Goal: Register for event/course

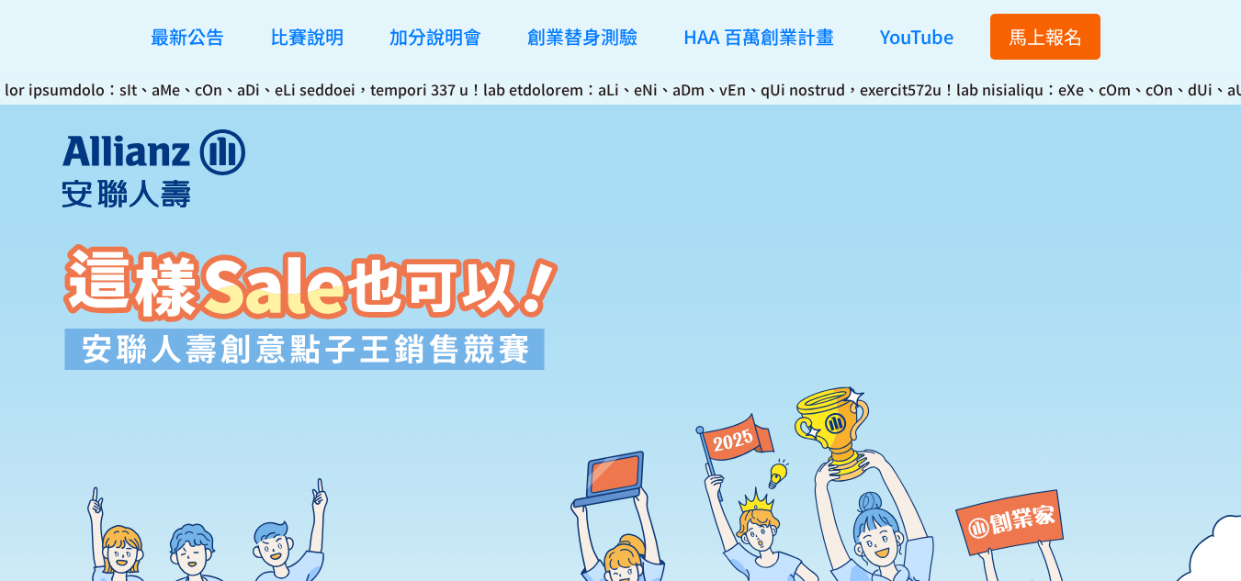
click at [1071, 42] on span "馬上報名" at bounding box center [1044, 36] width 73 height 27
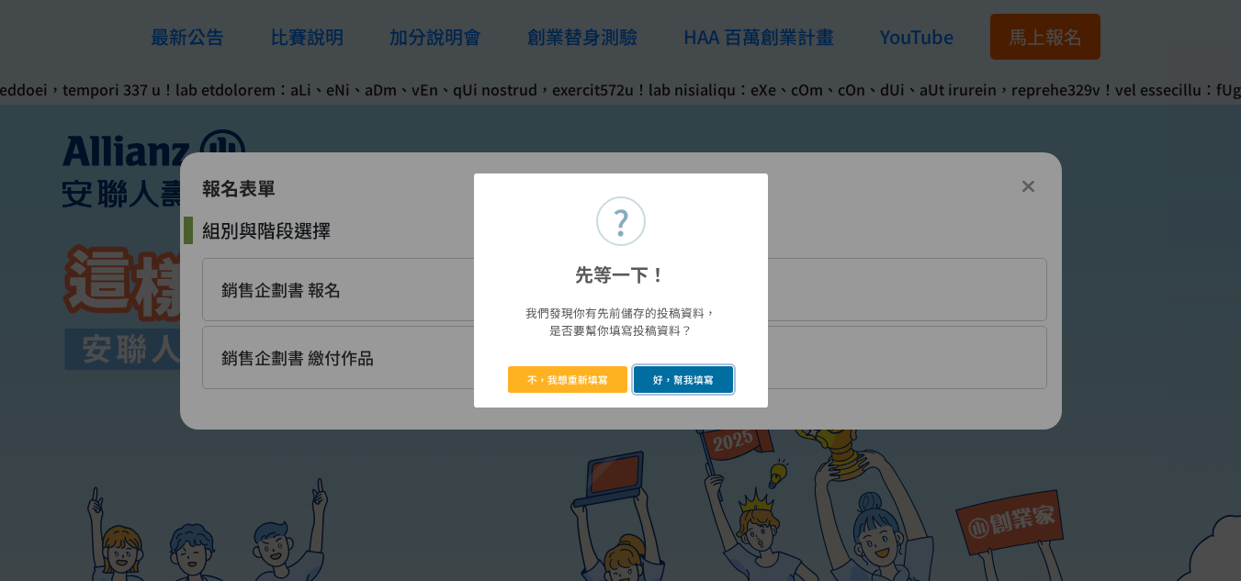
click at [667, 373] on button "好，幫我填寫" at bounding box center [684, 379] width 100 height 27
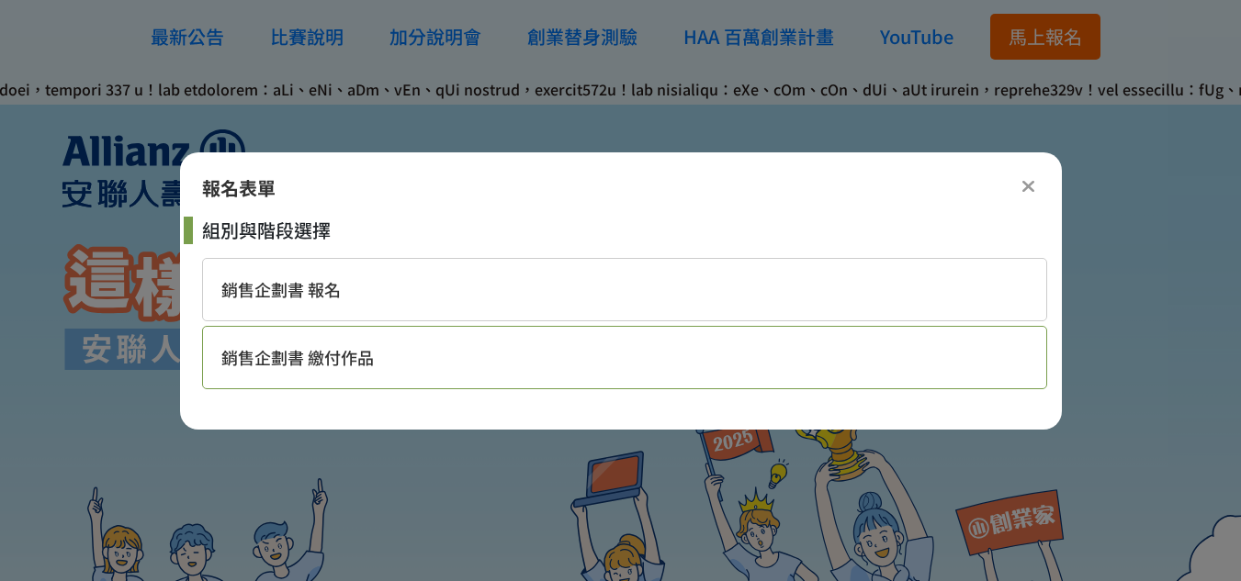
click at [634, 353] on div "銷售企劃書 繳付作品" at bounding box center [624, 357] width 845 height 63
select select "185284:185529"
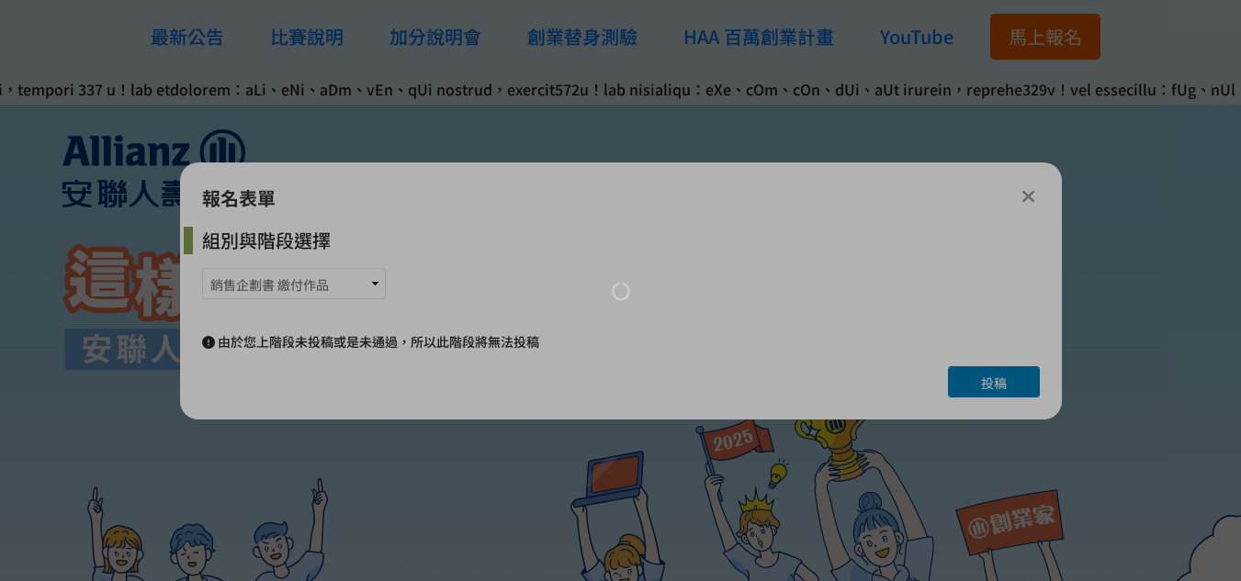
select select "大二"
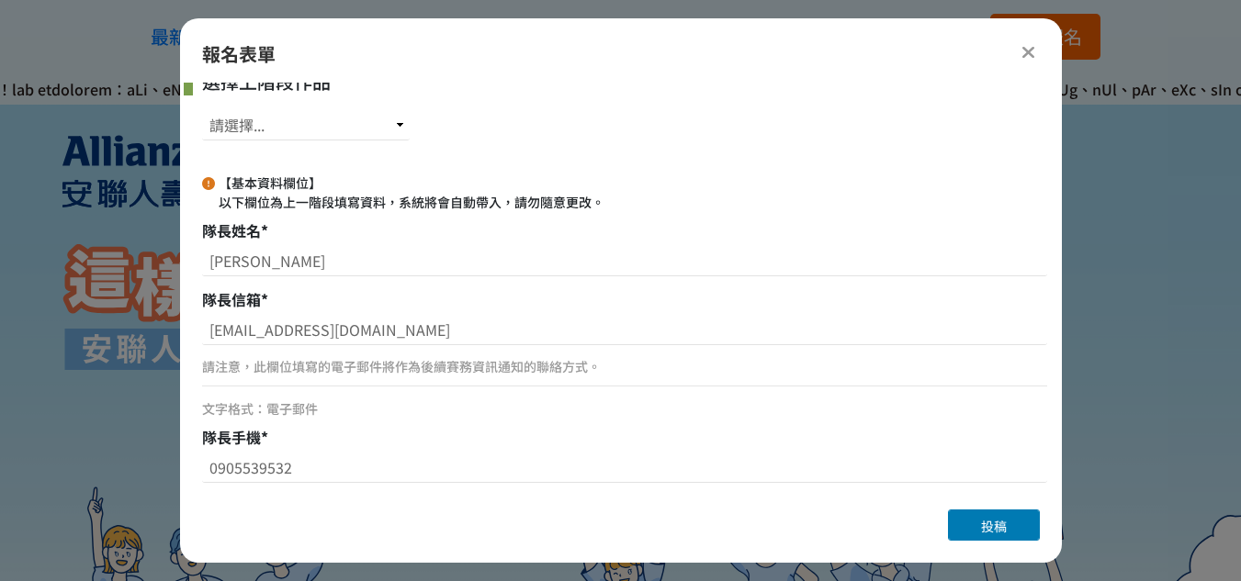
scroll to position [92, 0]
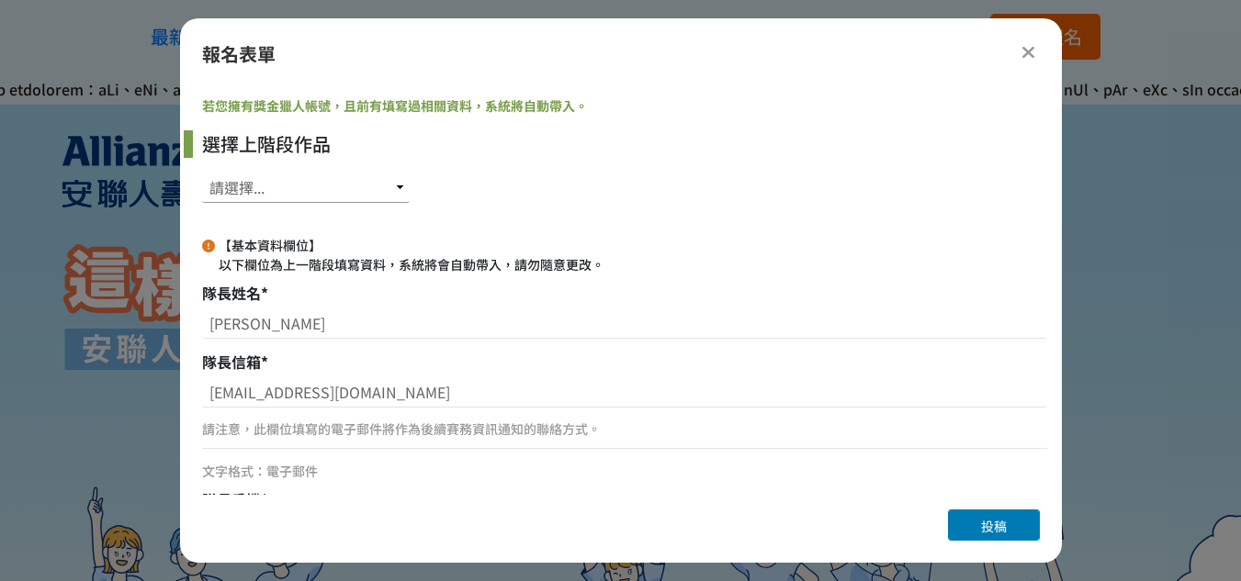
click at [372, 199] on select "請選擇... SID: 346828, 標題: (未知標題)" at bounding box center [306, 187] width 208 height 31
select select "346828"
click at [202, 172] on select "請選擇... SID: 346828, 標題: (未知標題)" at bounding box center [306, 187] width 208 height 31
type input "金融學系"
type input "銘傳大學"
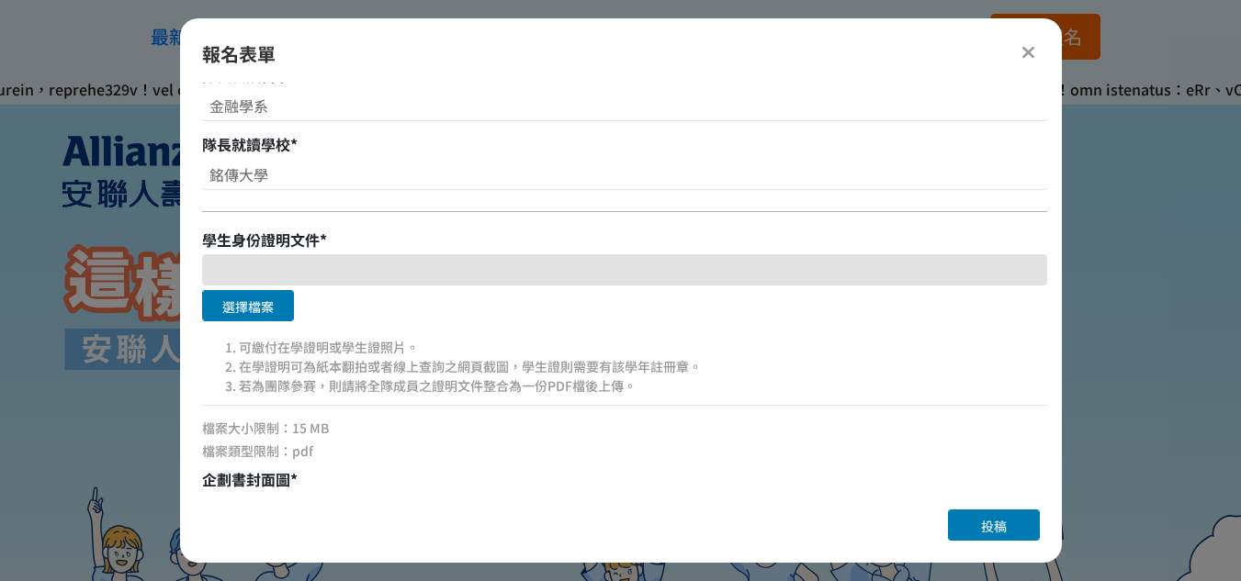
scroll to position [753, 0]
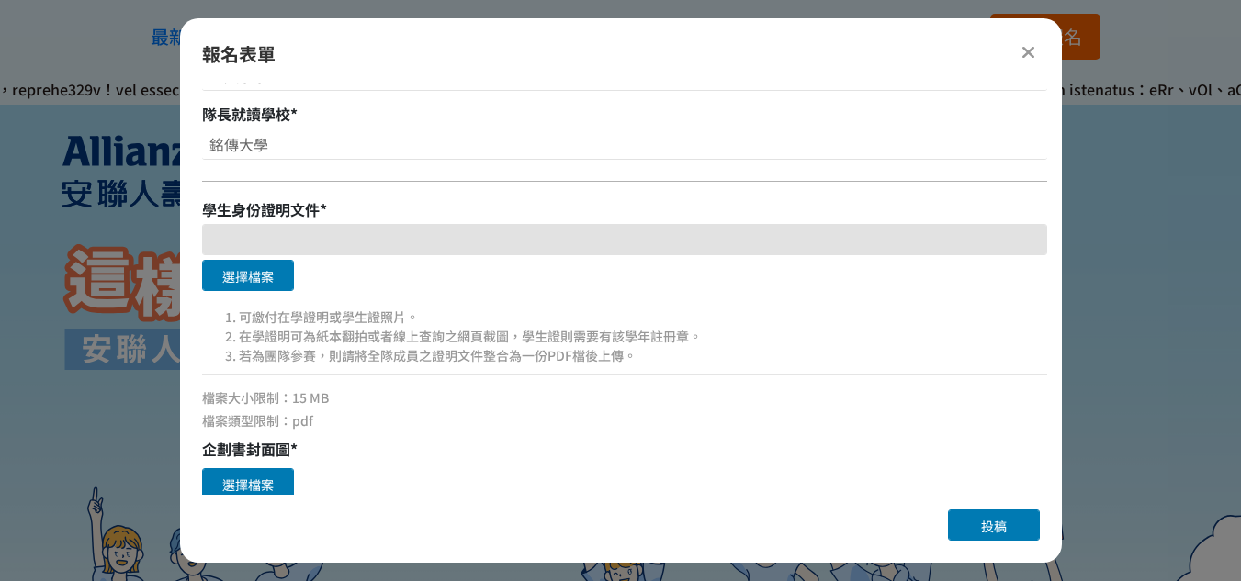
click at [272, 238] on div at bounding box center [624, 239] width 845 height 31
drag, startPoint x: 320, startPoint y: 333, endPoint x: 525, endPoint y: 327, distance: 204.9
click at [525, 327] on li "在學證明可為紙本翻拍或者線上查詢之網頁截圖，學生證則需要有該學年註冊章。" at bounding box center [643, 336] width 808 height 19
click at [538, 295] on div "選擇檔案" at bounding box center [624, 278] width 845 height 36
click at [1022, 49] on icon at bounding box center [1028, 52] width 14 height 18
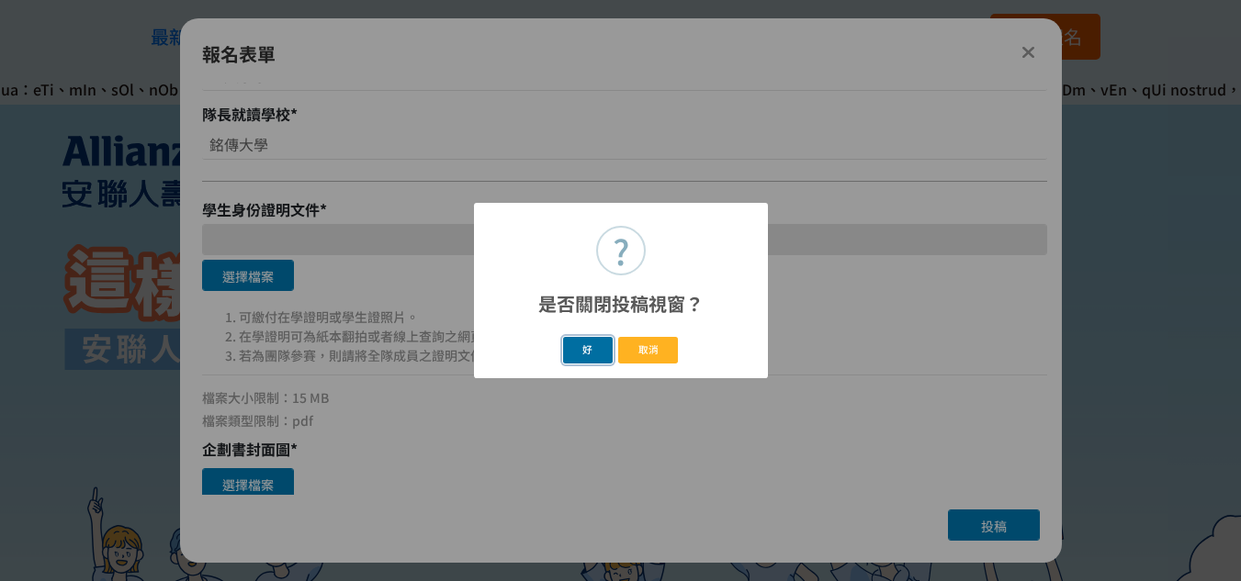
click at [591, 345] on button "好" at bounding box center [588, 350] width 50 height 27
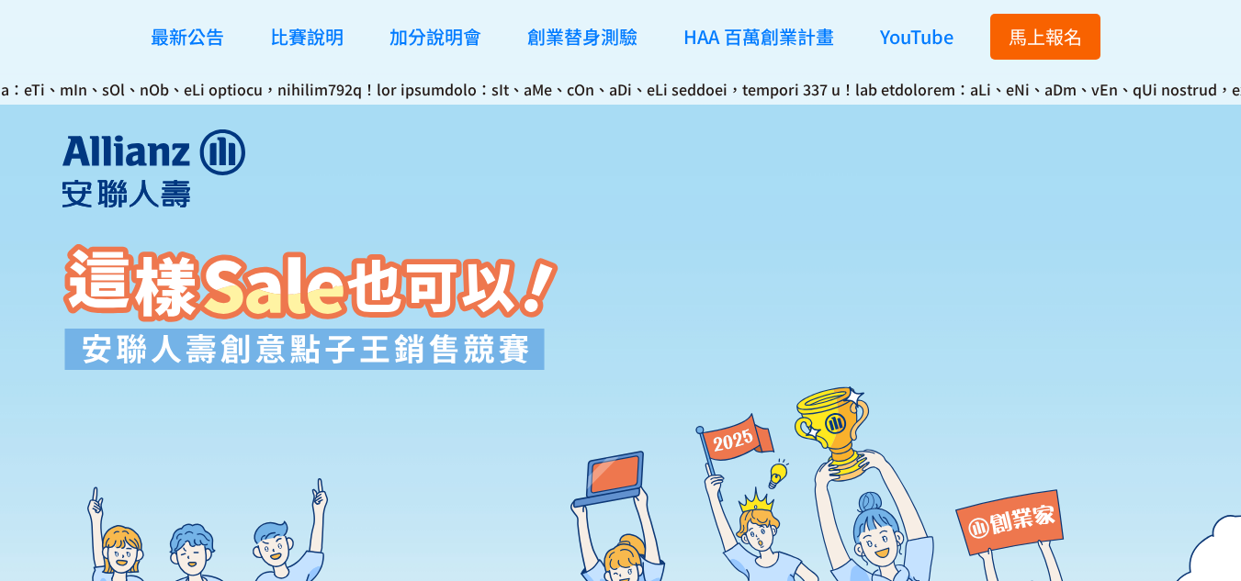
scroll to position [578, 0]
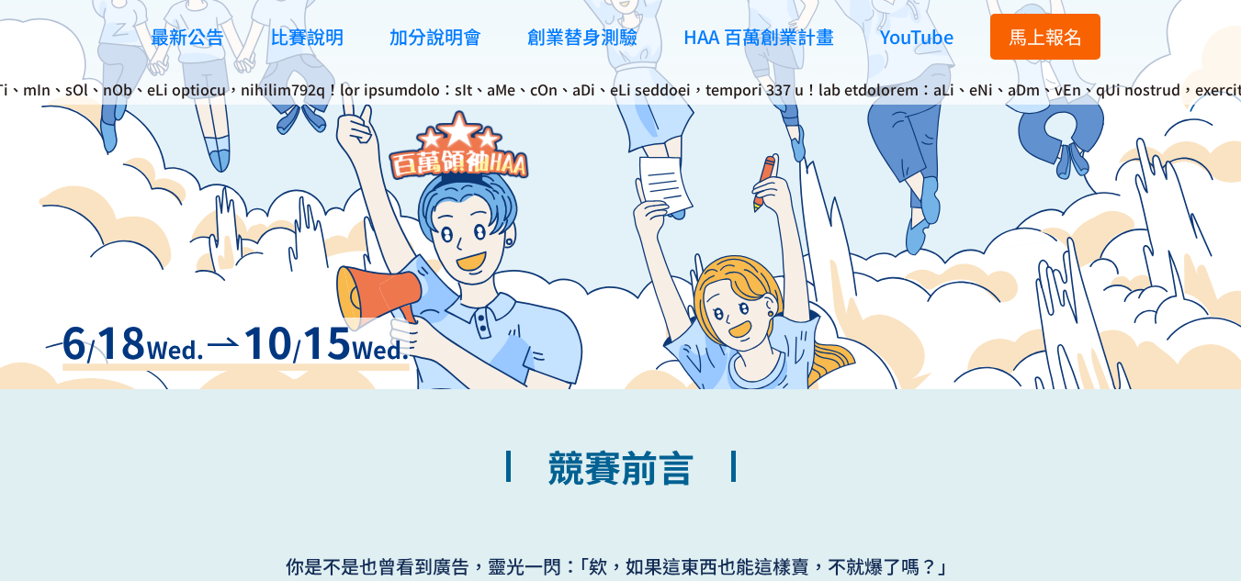
click at [1014, 39] on span "馬上報名" at bounding box center [1044, 36] width 73 height 27
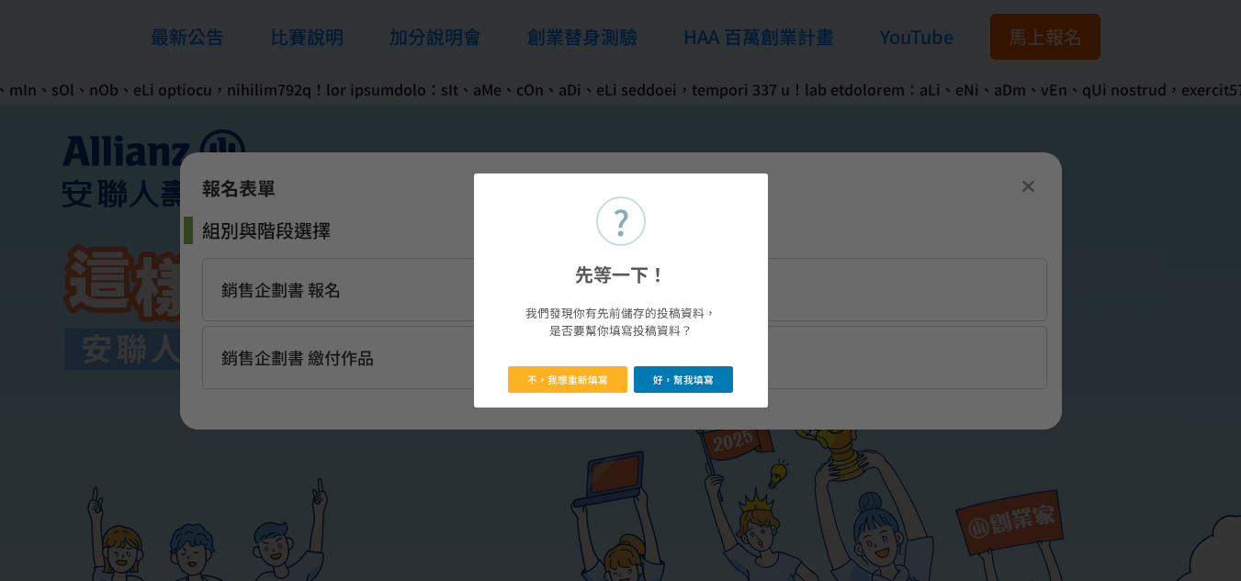
scroll to position [0, 0]
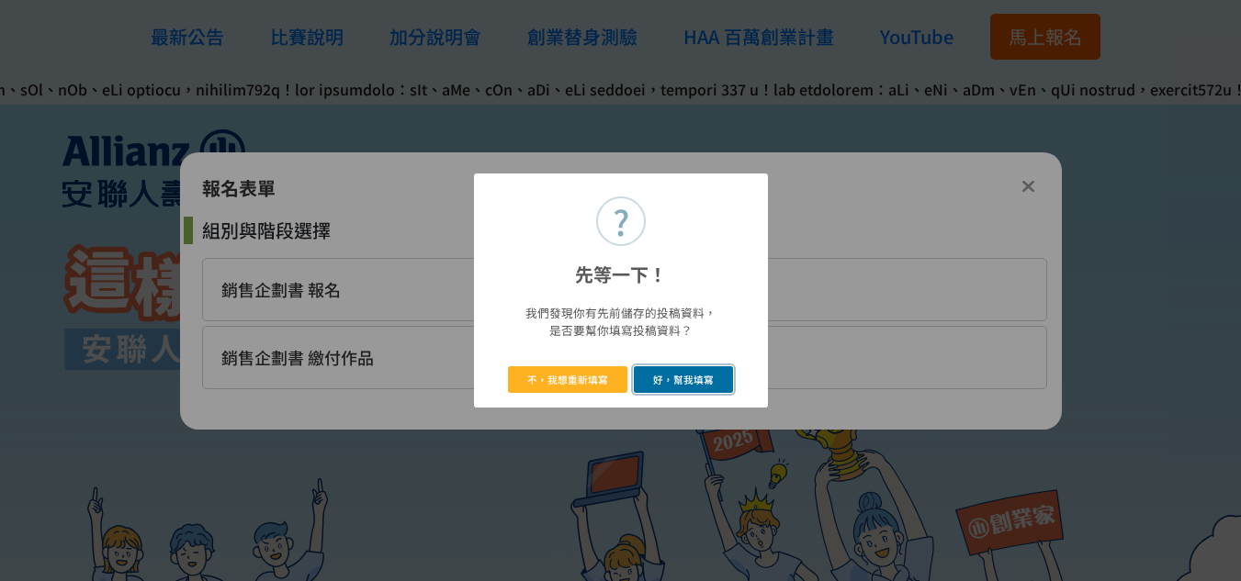
click at [668, 376] on button "好，幫我填寫" at bounding box center [684, 379] width 100 height 27
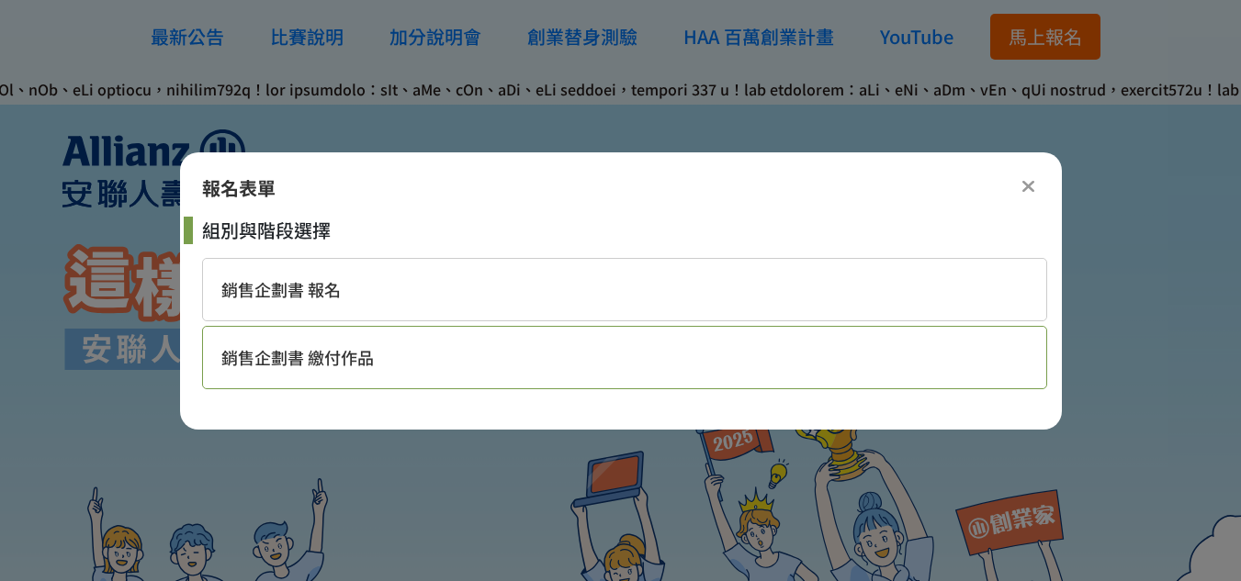
click at [395, 357] on div "銷售企劃書 繳付作品" at bounding box center [624, 357] width 845 height 63
select select "185284:185529"
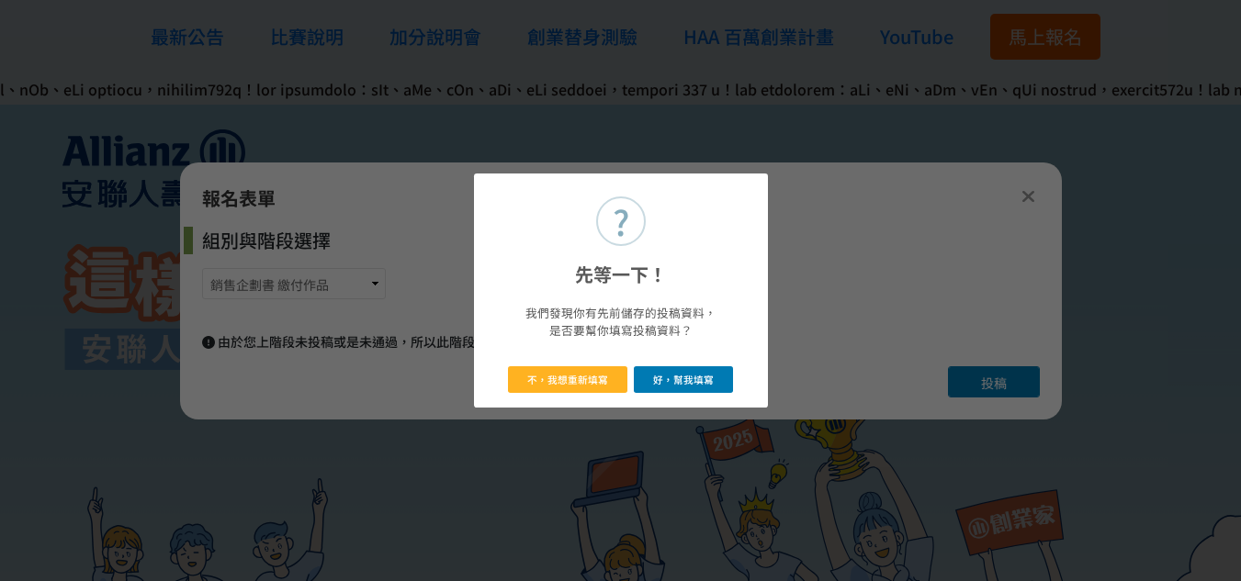
select select "大二"
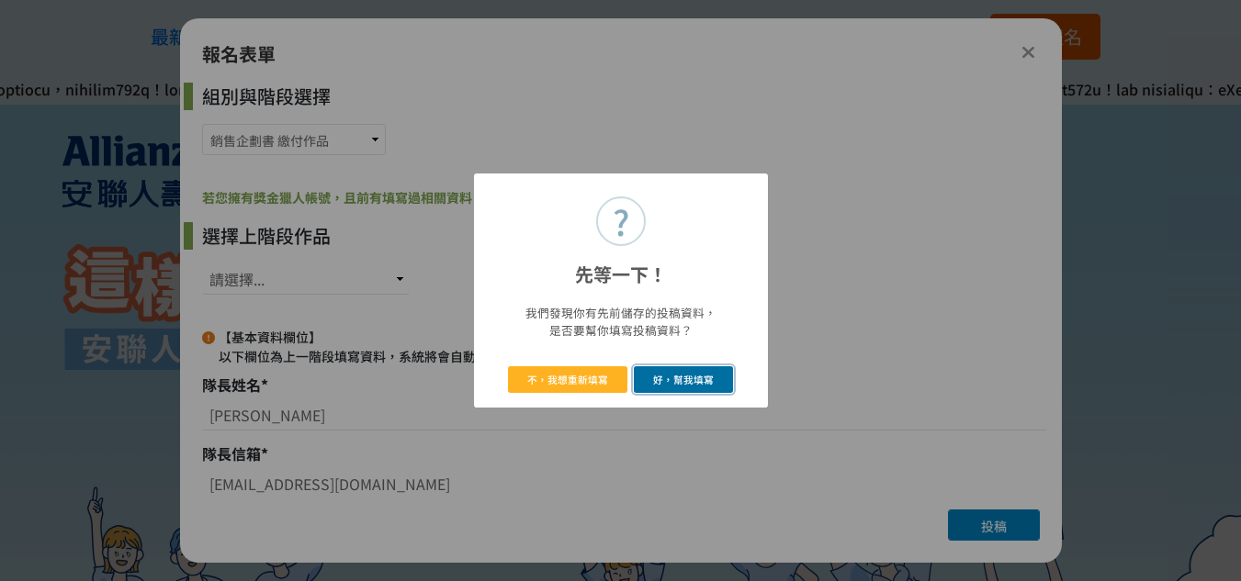
click at [694, 373] on button "好，幫我填寫" at bounding box center [684, 379] width 100 height 27
select select "346828"
type input "金融學系"
type input "銘傳大學"
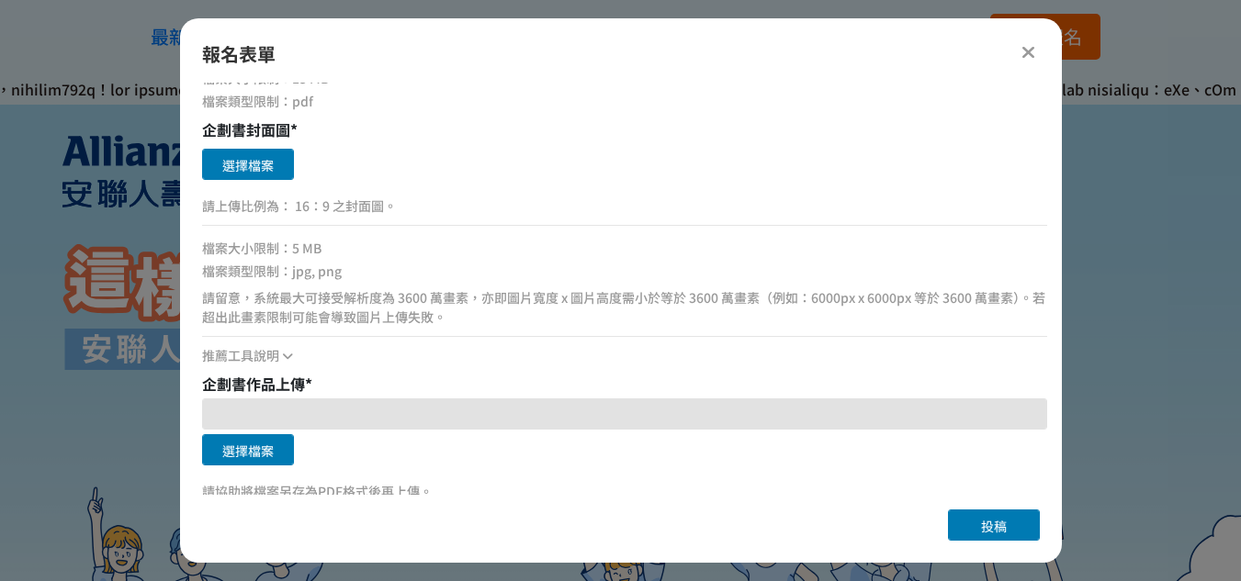
scroll to position [1212, 0]
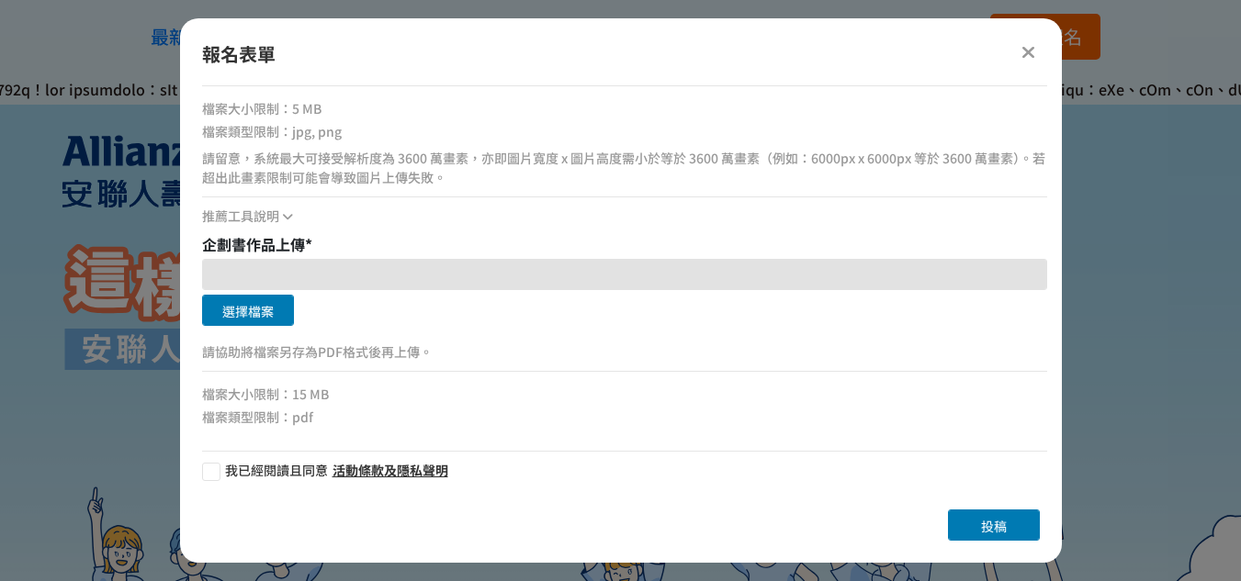
click at [399, 276] on div at bounding box center [624, 274] width 845 height 31
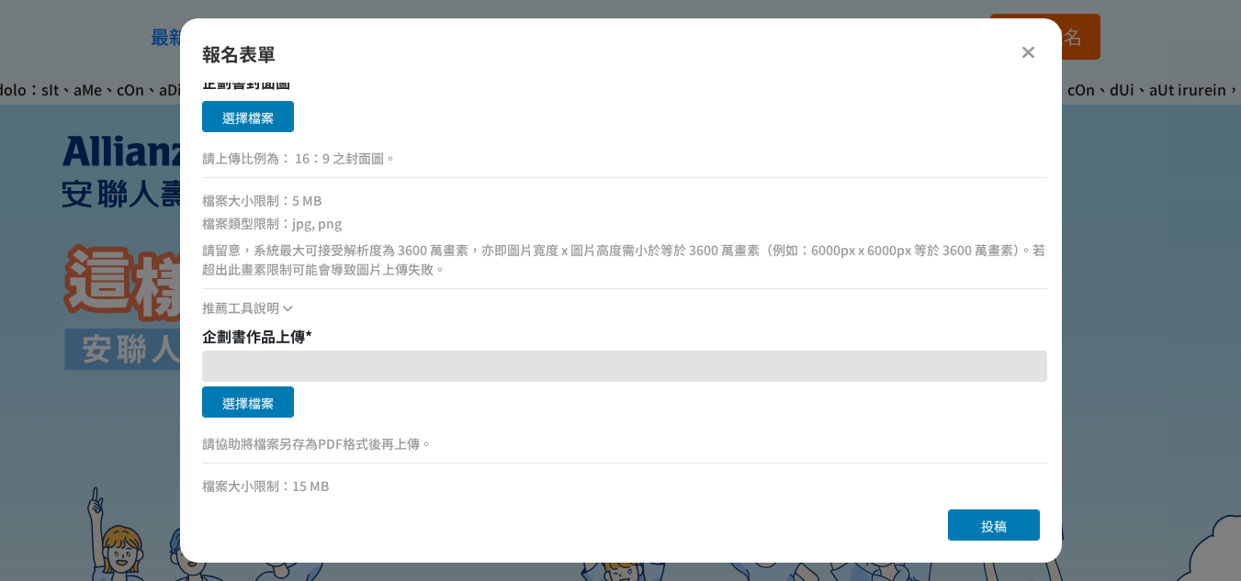
scroll to position [1028, 0]
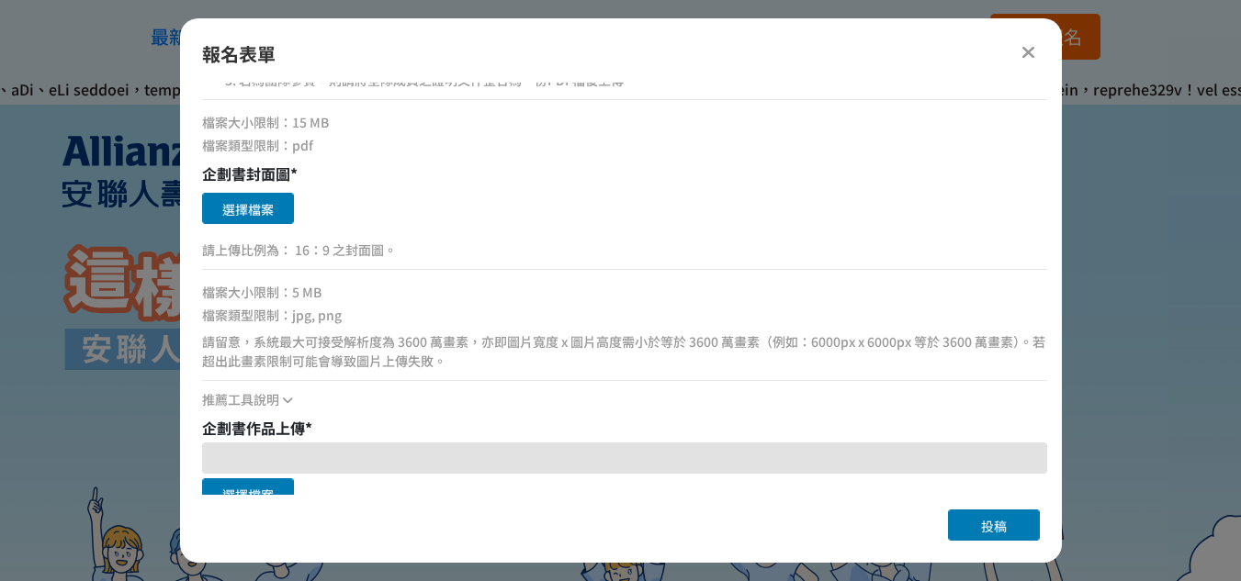
click at [276, 213] on button "選擇檔案" at bounding box center [248, 208] width 92 height 31
click at [1027, 51] on icon at bounding box center [1028, 52] width 14 height 18
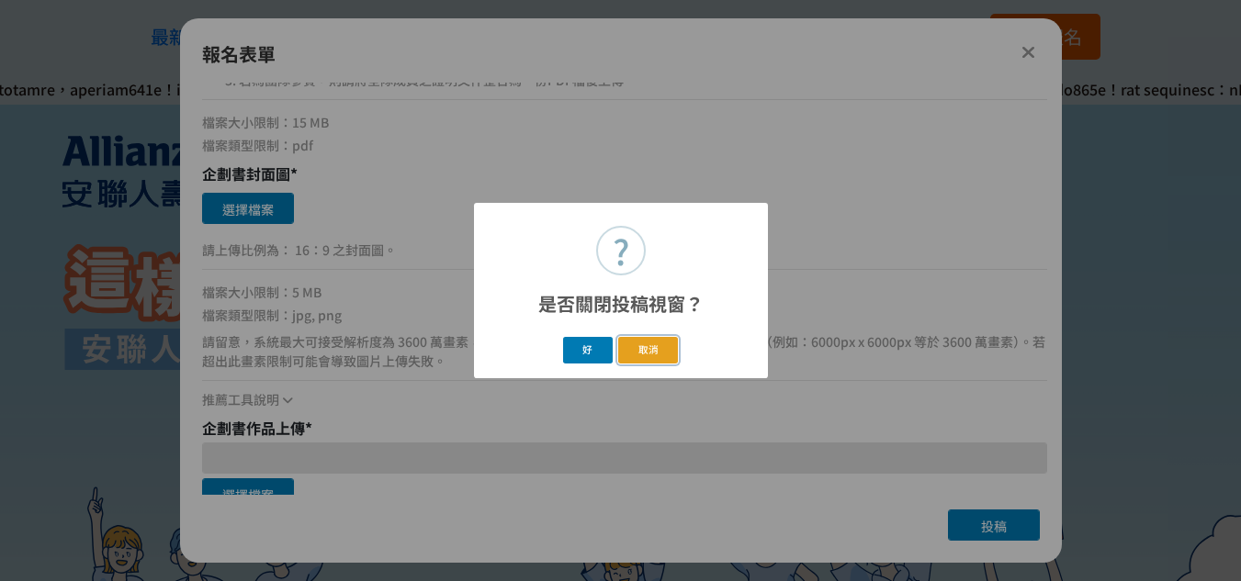
click at [645, 354] on button "取消" at bounding box center [648, 350] width 60 height 27
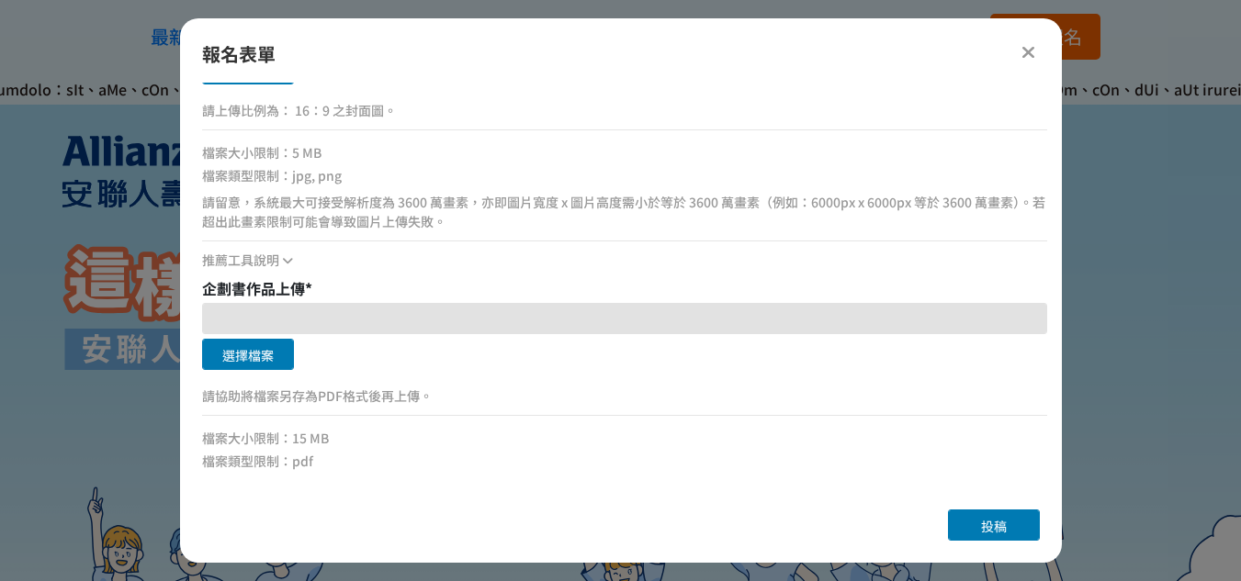
scroll to position [1212, 0]
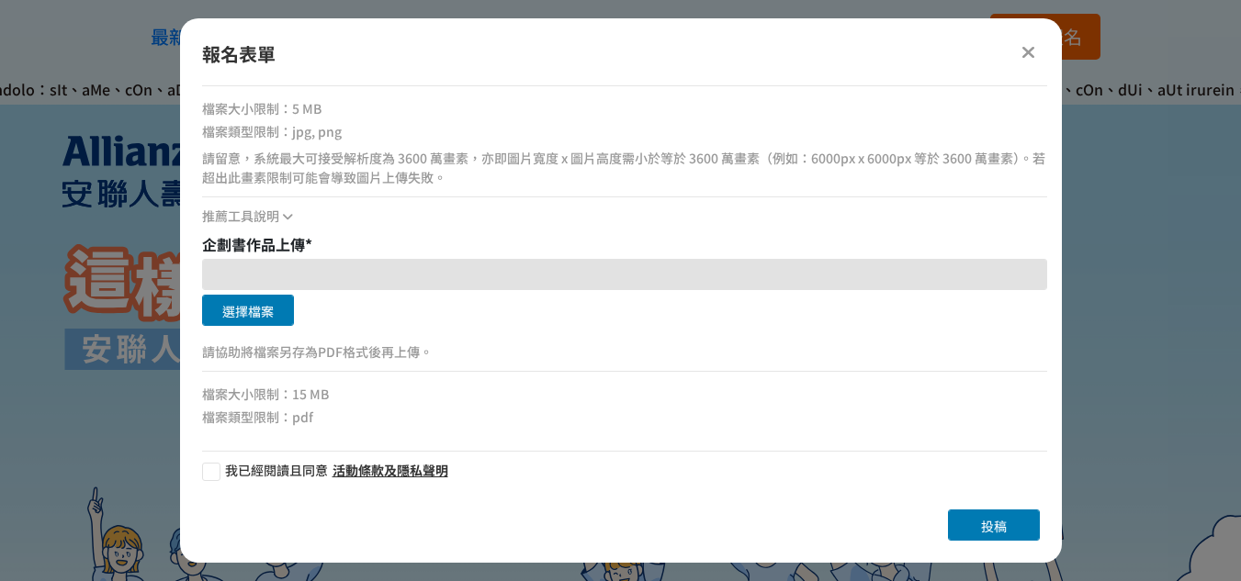
click at [248, 309] on button "選擇檔案" at bounding box center [248, 310] width 92 height 31
click at [264, 313] on button "選擇檔案" at bounding box center [248, 310] width 92 height 31
click at [219, 470] on div at bounding box center [211, 472] width 18 height 18
checkbox input "true"
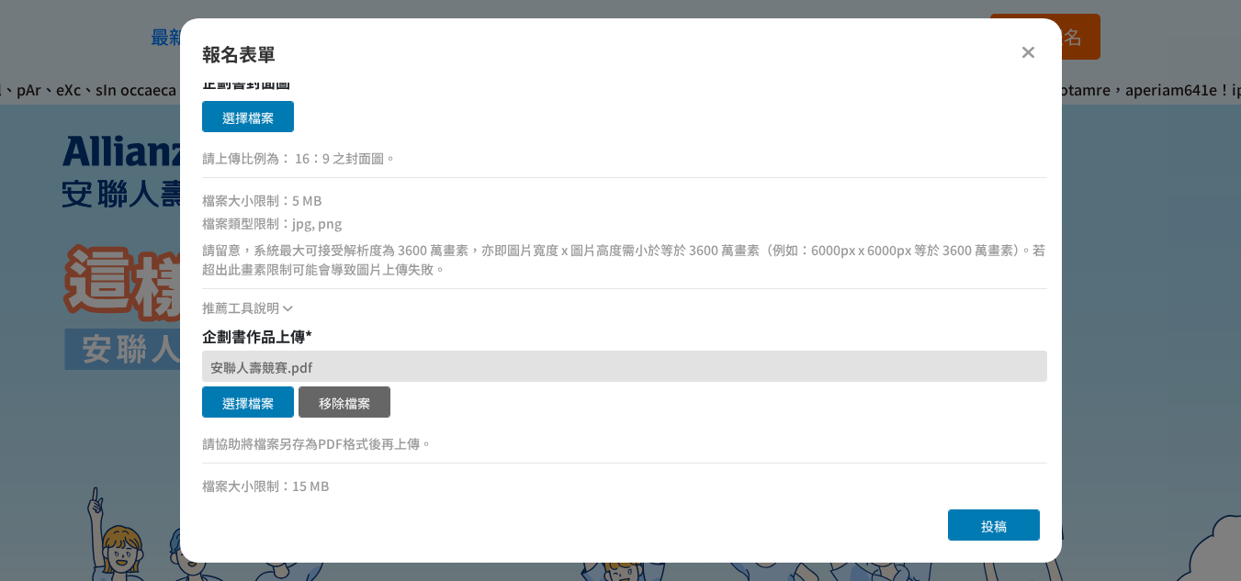
click at [259, 130] on button "選擇檔案" at bounding box center [248, 116] width 92 height 31
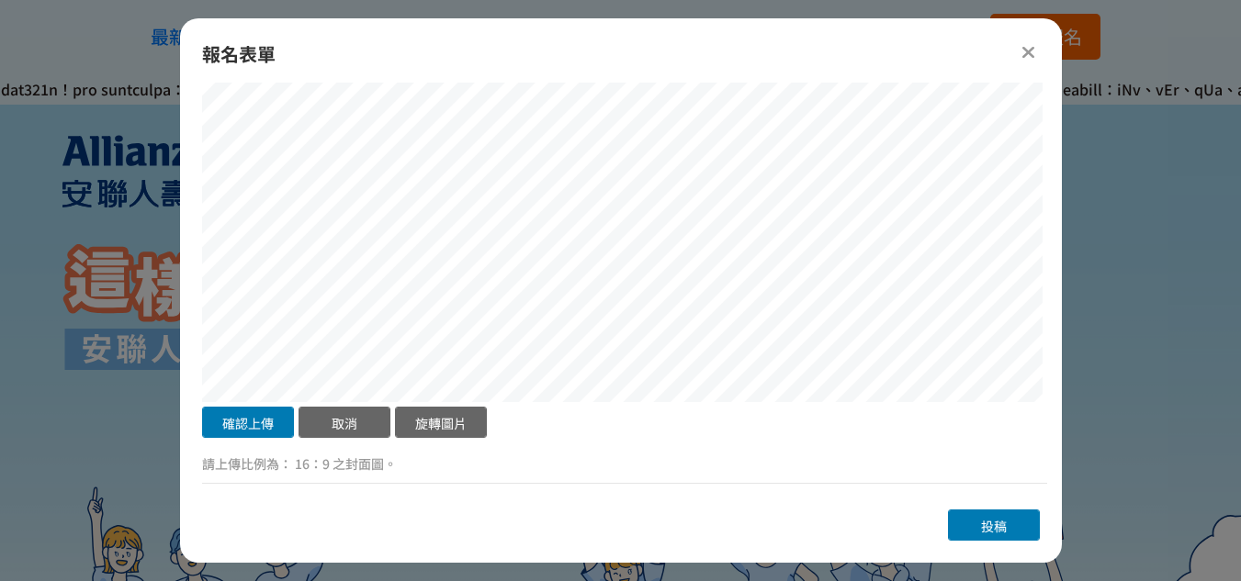
scroll to position [1212, 0]
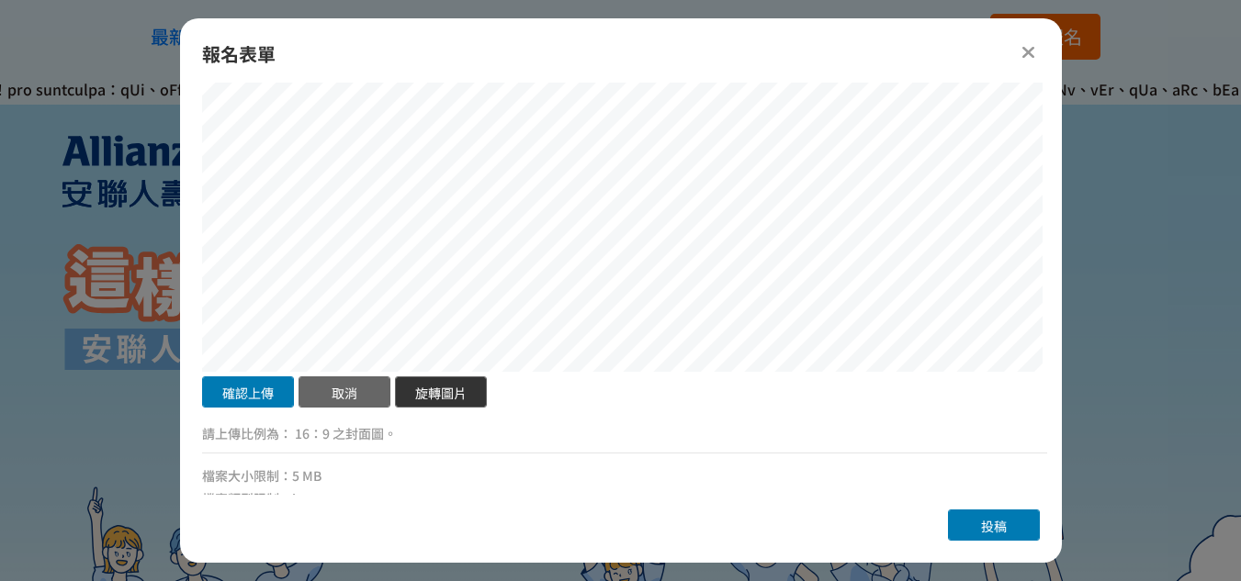
click at [429, 399] on button "旋轉圖片" at bounding box center [441, 391] width 92 height 31
click at [927, 454] on div "確認上傳 取消 旋轉圖片 選擇檔案 請上傳比例為： 16：9 之封面圖。 檔案大小限制：5 MB 檔案類型限制：jpg, png 請留意，系統最大可接受解析度…" at bounding box center [624, 299] width 845 height 589
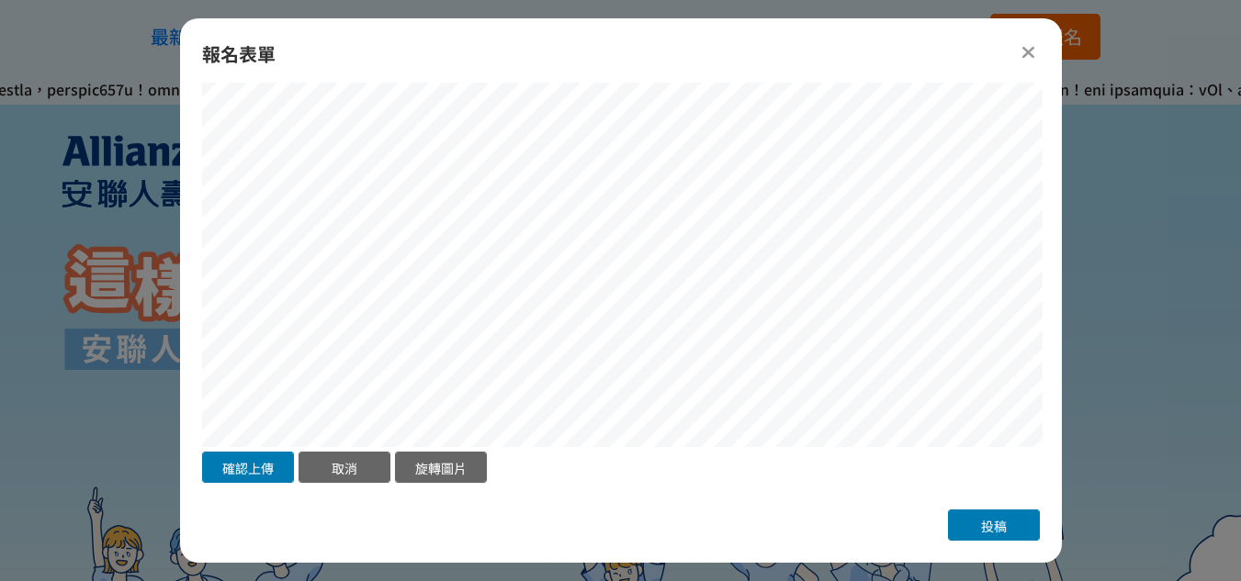
scroll to position [1028, 0]
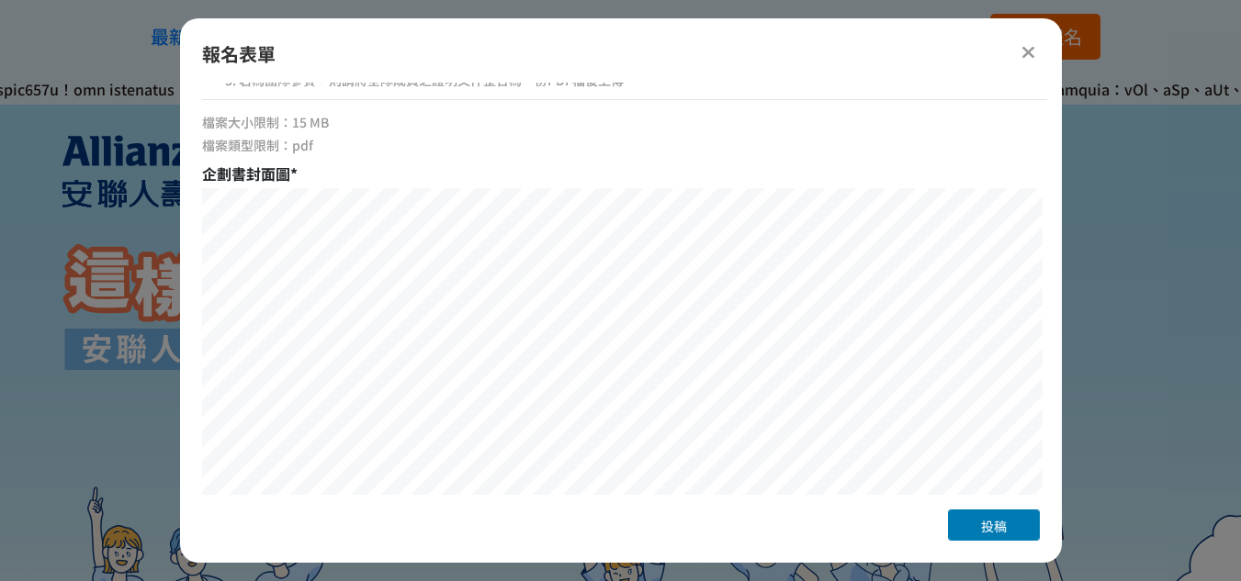
click at [197, 162] on div "組別與階段選擇 銷售企劃書 報名 銷售企劃書 繳付作品 若您擁有獎金獵人帳號，且前有填寫過相關資料，系統將自動帶入。 選擇上階段作品 請選擇... SID: …" at bounding box center [621, 289] width 882 height 412
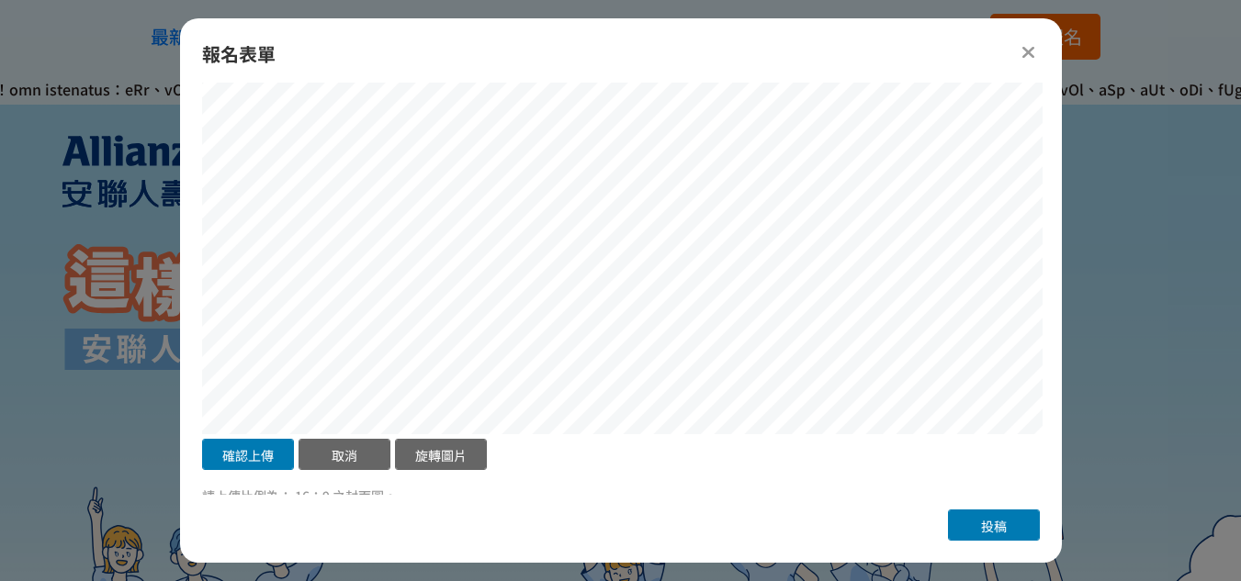
scroll to position [1120, 0]
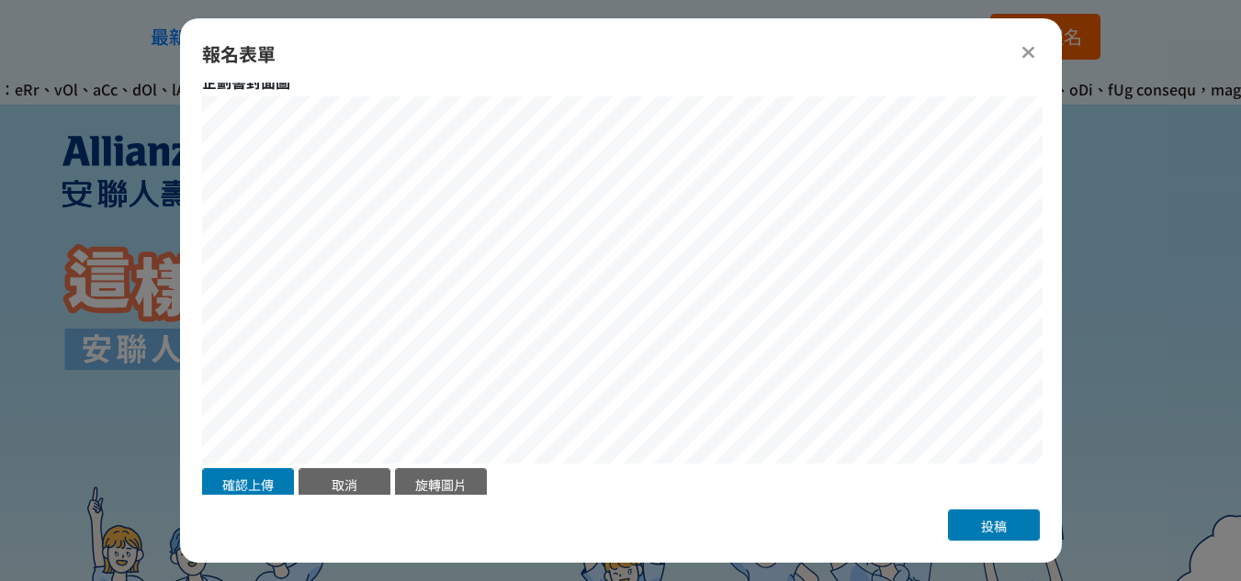
click at [845, 470] on div "確認上傳 取消 旋轉圖片" at bounding box center [624, 300] width 845 height 408
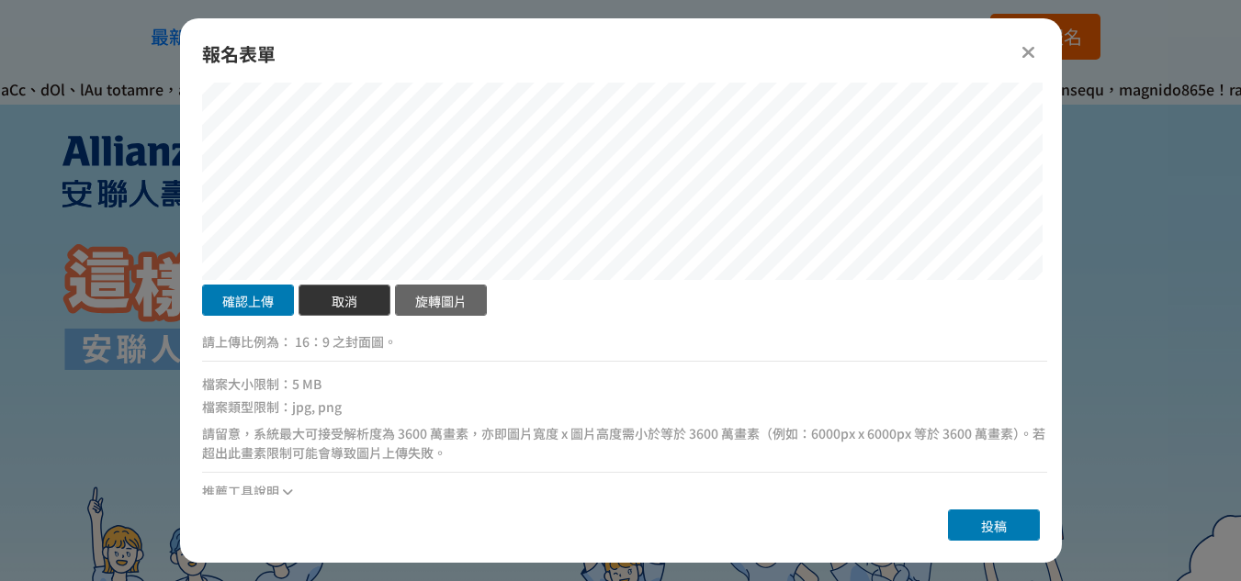
click at [353, 286] on button "取消" at bounding box center [344, 300] width 92 height 31
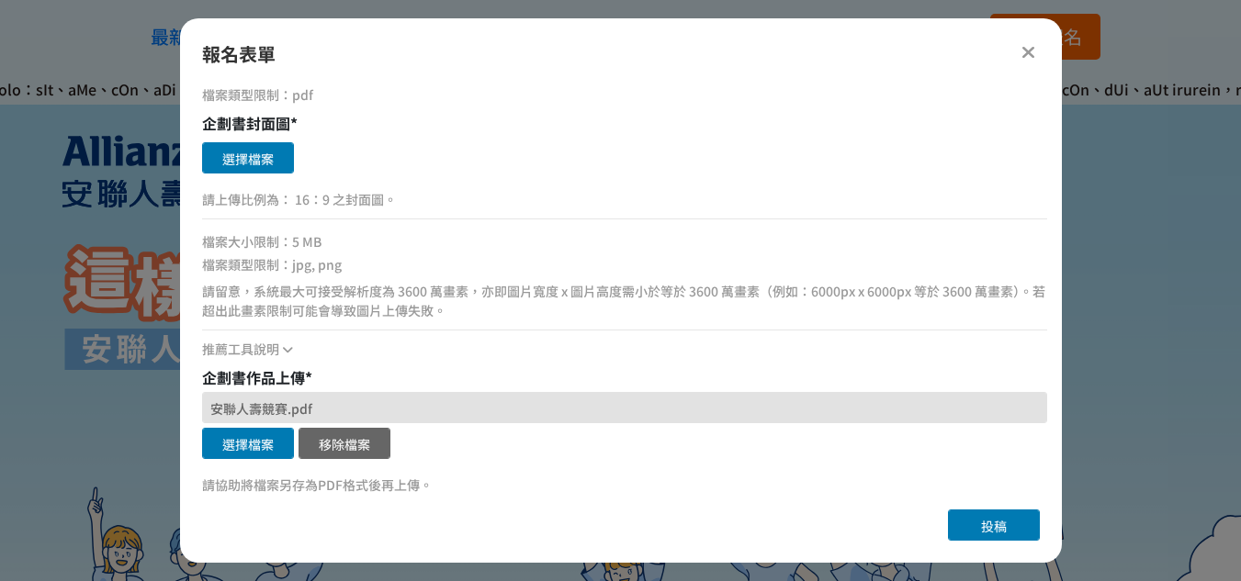
scroll to position [1028, 0]
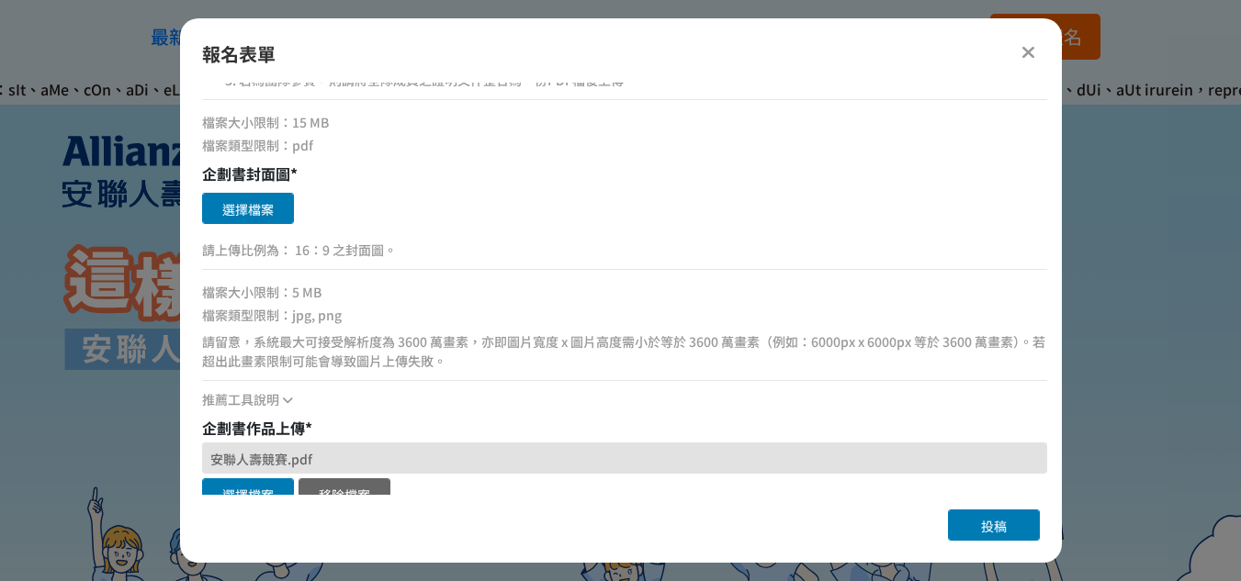
click at [261, 218] on button "選擇檔案" at bounding box center [248, 208] width 92 height 31
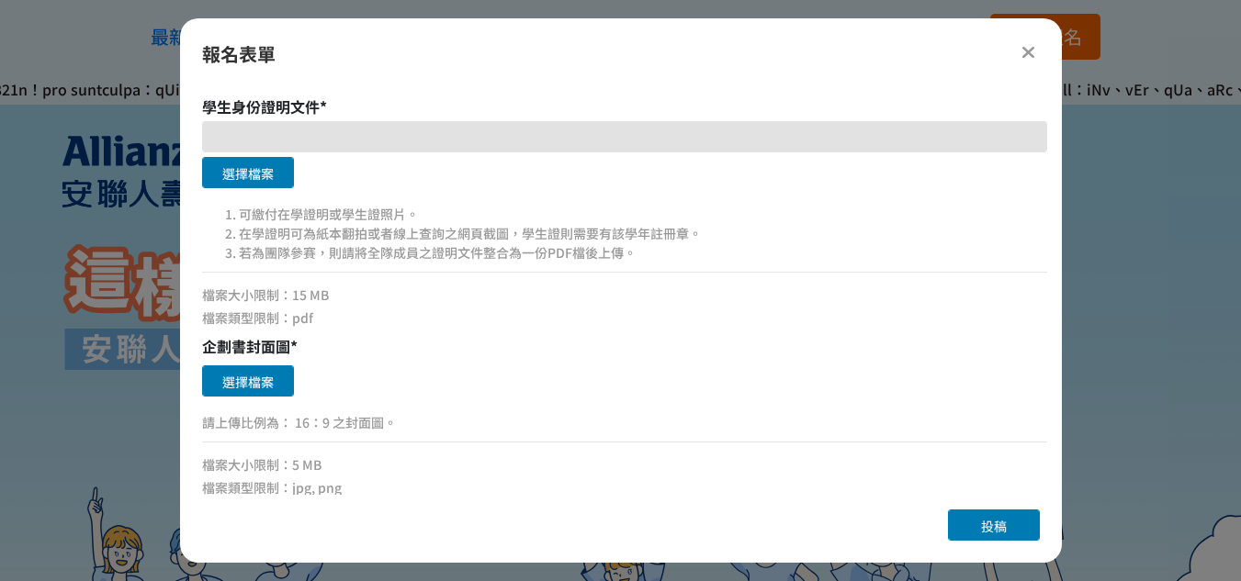
scroll to position [845, 0]
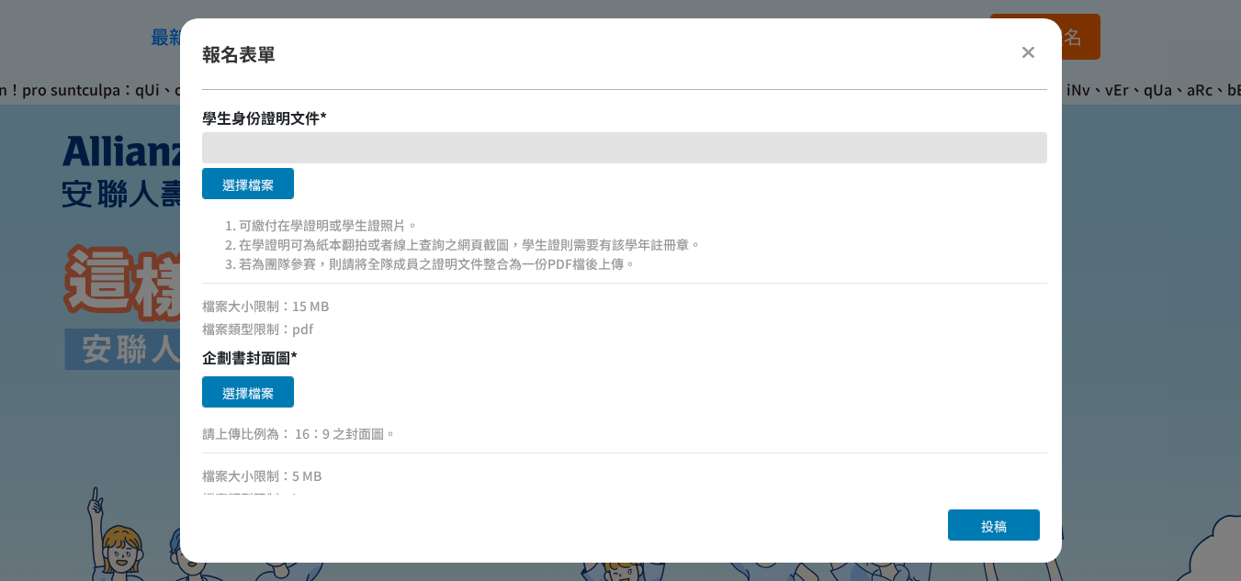
click at [240, 399] on button "選擇檔案" at bounding box center [248, 391] width 92 height 31
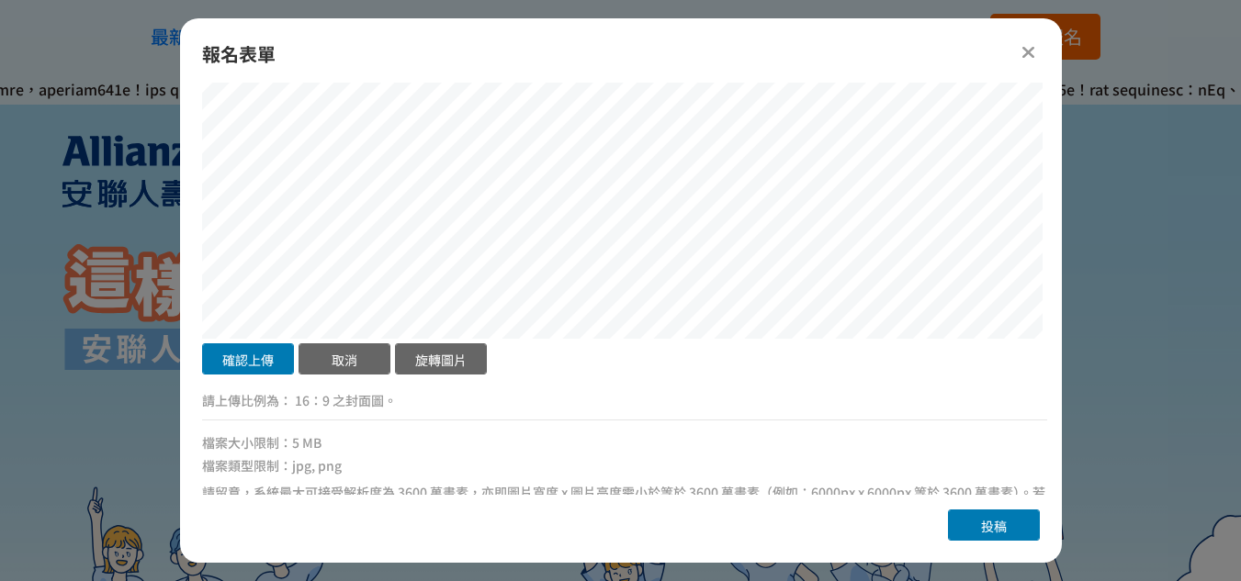
scroll to position [1212, 0]
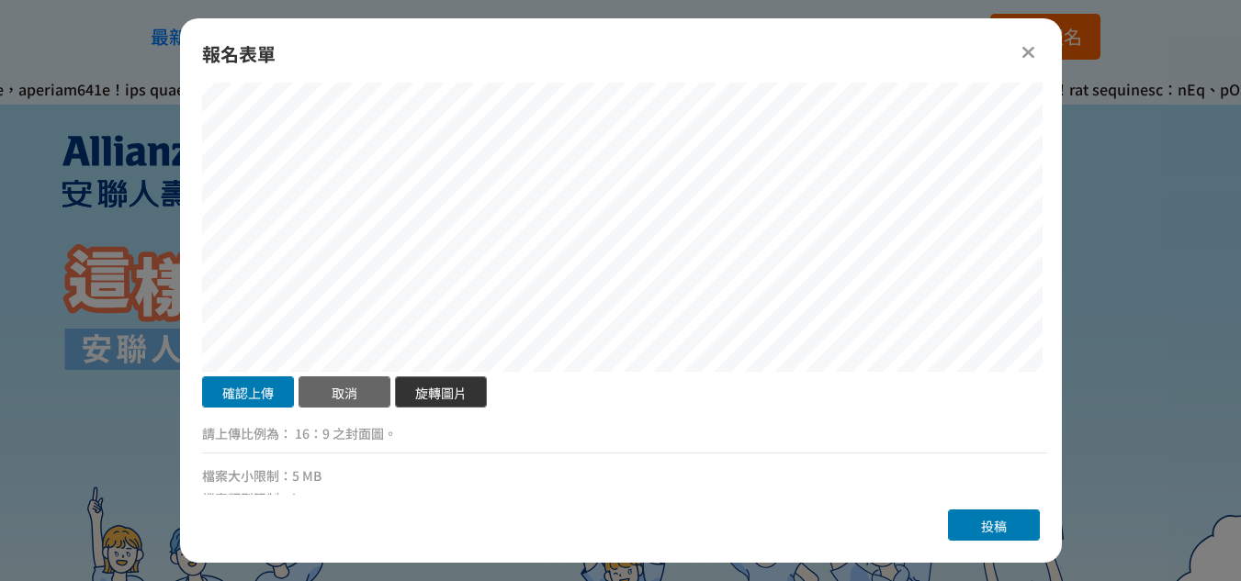
click at [471, 383] on button "旋轉圖片" at bounding box center [441, 391] width 92 height 31
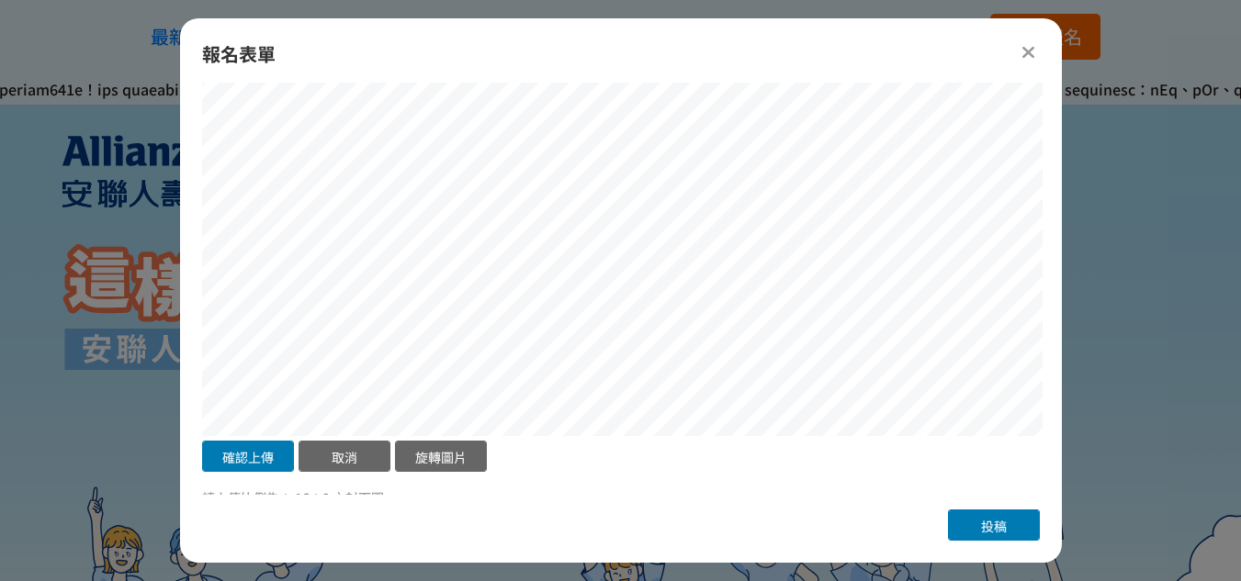
scroll to position [1120, 0]
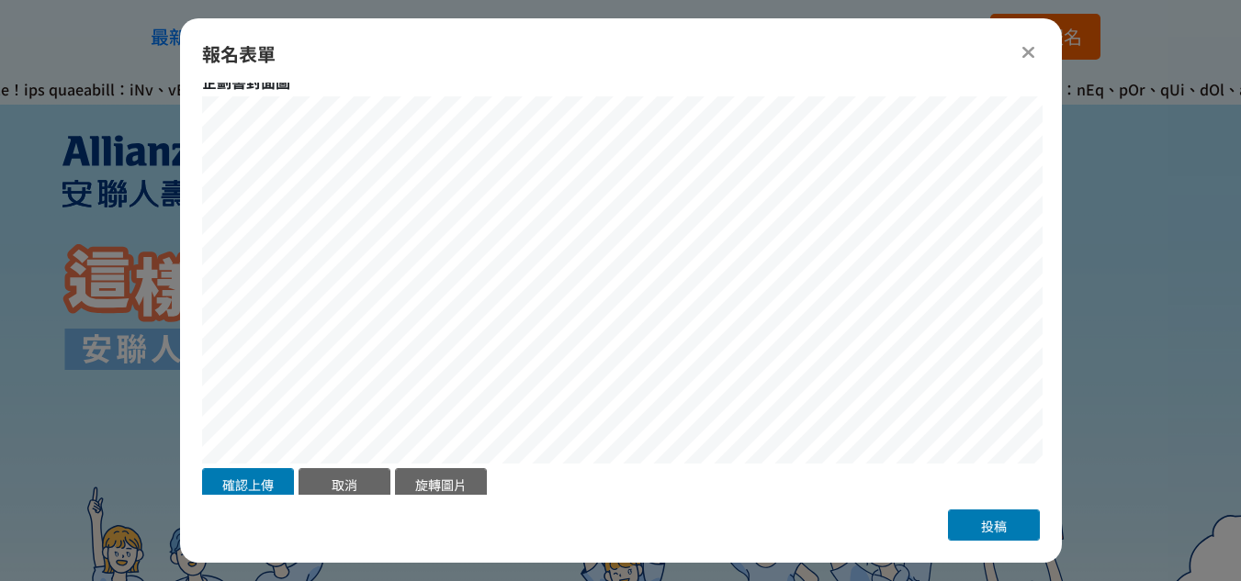
click at [432, 482] on button "旋轉圖片" at bounding box center [441, 483] width 92 height 31
click at [432, 479] on button "旋轉圖片" at bounding box center [441, 483] width 92 height 31
click at [447, 478] on button "旋轉圖片" at bounding box center [441, 483] width 92 height 31
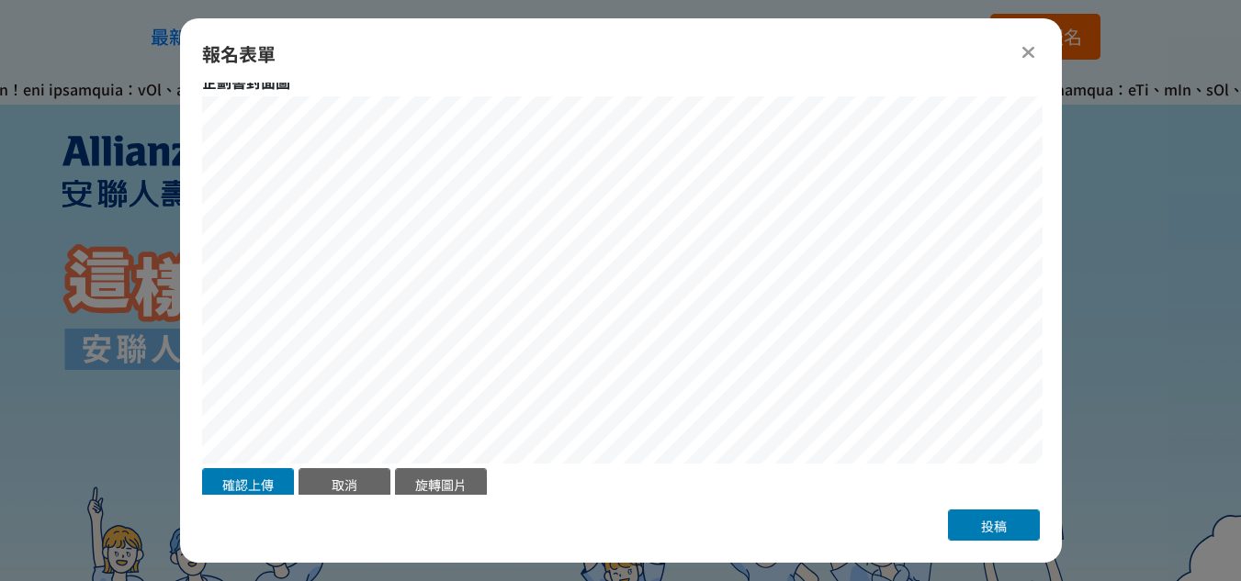
click at [263, 0] on html "收藏這個活動 [PERSON_NAME] 此網站由獎金獵人建置，若有網站建置需求 可洽 LINE: @irv0112w 分享 報名表單 組別與階段選擇 銷售企…" at bounding box center [620, 0] width 1241 height 0
click at [736, 0] on html "收藏這個活動 [PERSON_NAME] 此網站由獎金獵人建置，若有網站建置需求 可洽 LINE: @irv0112w 分享 報名表單 組別與階段選擇 銷售企…" at bounding box center [620, 0] width 1241 height 0
click at [410, 489] on button "旋轉圖片" at bounding box center [441, 483] width 92 height 31
click at [920, 0] on html "收藏這個活動 [PERSON_NAME] 此網站由獎金獵人建置，若有網站建置需求 可洽 LINE: @irv0112w 分享 報名表單 組別與階段選擇 銷售企…" at bounding box center [620, 0] width 1241 height 0
click at [185, 557] on div "報名表單 組別與階段選擇 銷售企劃書 報名 銷售企劃書 繳付作品 若您擁有獎金獵人帳號，且前有填寫過相關資料，系統將自動帶入。 選擇上階段作品 請選擇... …" at bounding box center [621, 290] width 882 height 545
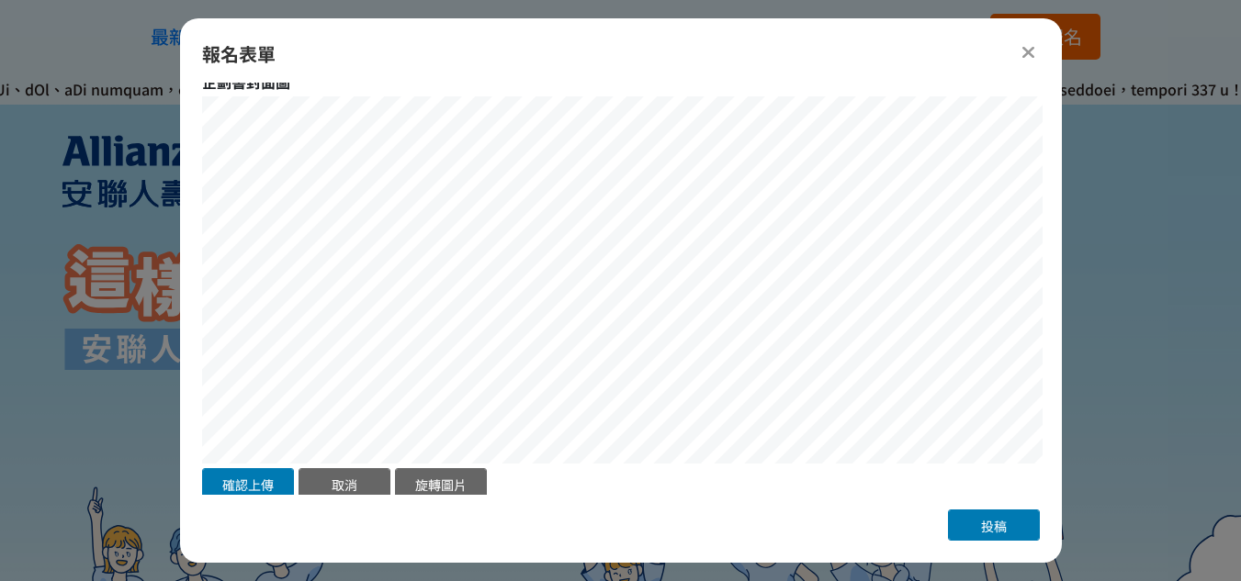
click at [1020, 528] on div "報名表單 組別與階段選擇 銷售企劃書 報名 銷售企劃書 繳付作品 若您擁有獎金獵人帳號，且前有填寫過相關資料，系統將自動帶入。 選擇上階段作品 請選擇... …" at bounding box center [621, 290] width 882 height 545
click at [992, 524] on span "投稿" at bounding box center [994, 526] width 26 height 18
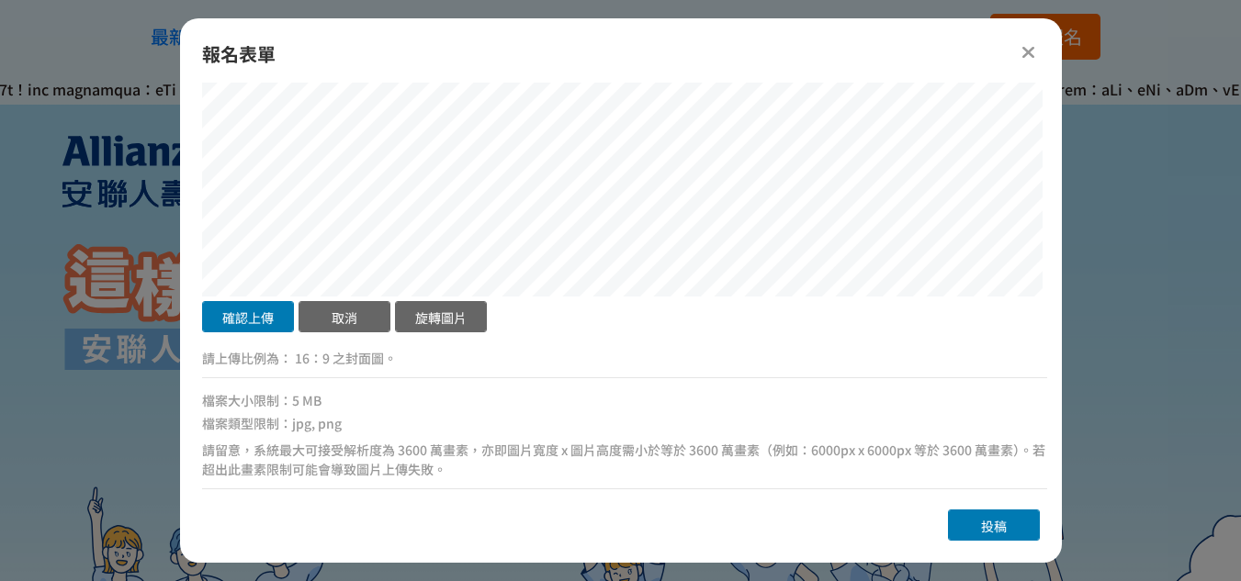
scroll to position [1304, 0]
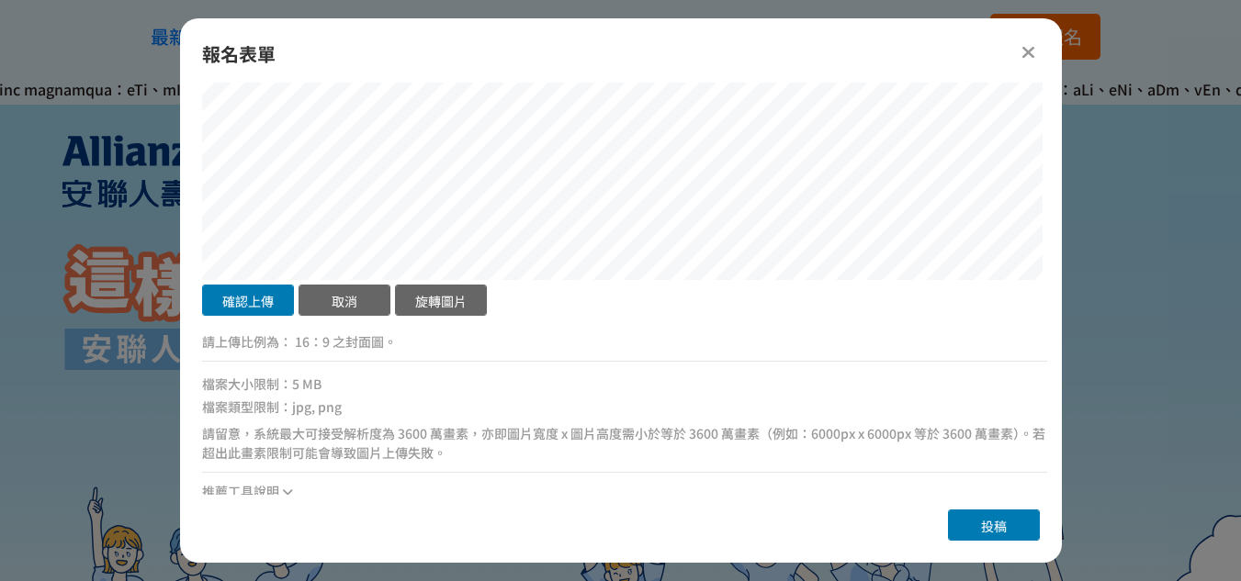
click at [261, 295] on button "確認上傳" at bounding box center [248, 300] width 92 height 31
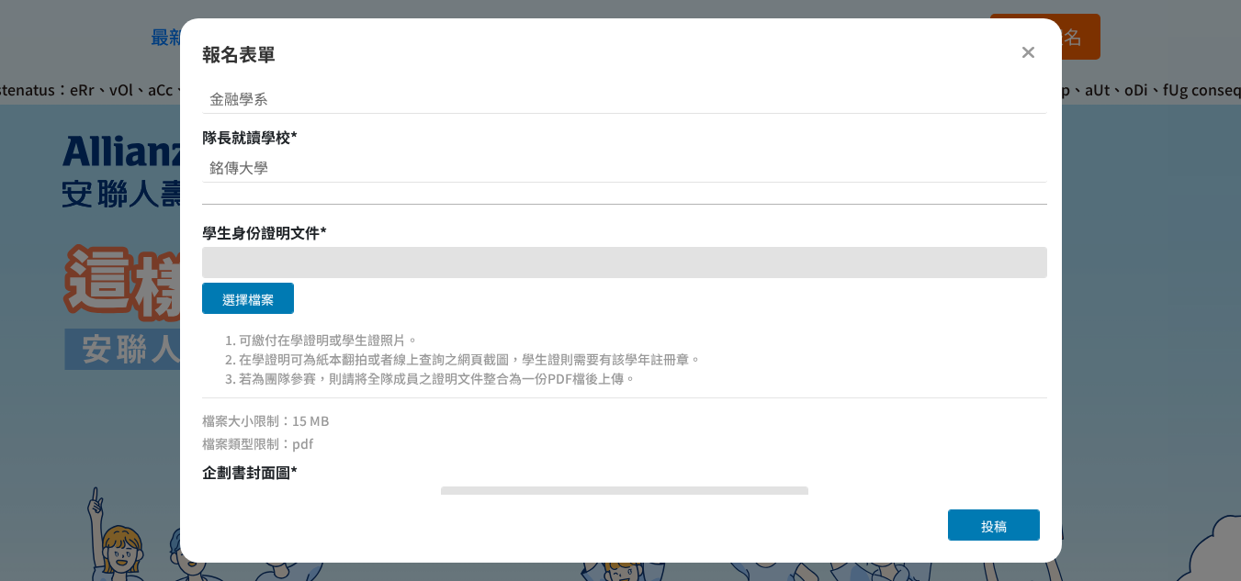
scroll to position [661, 0]
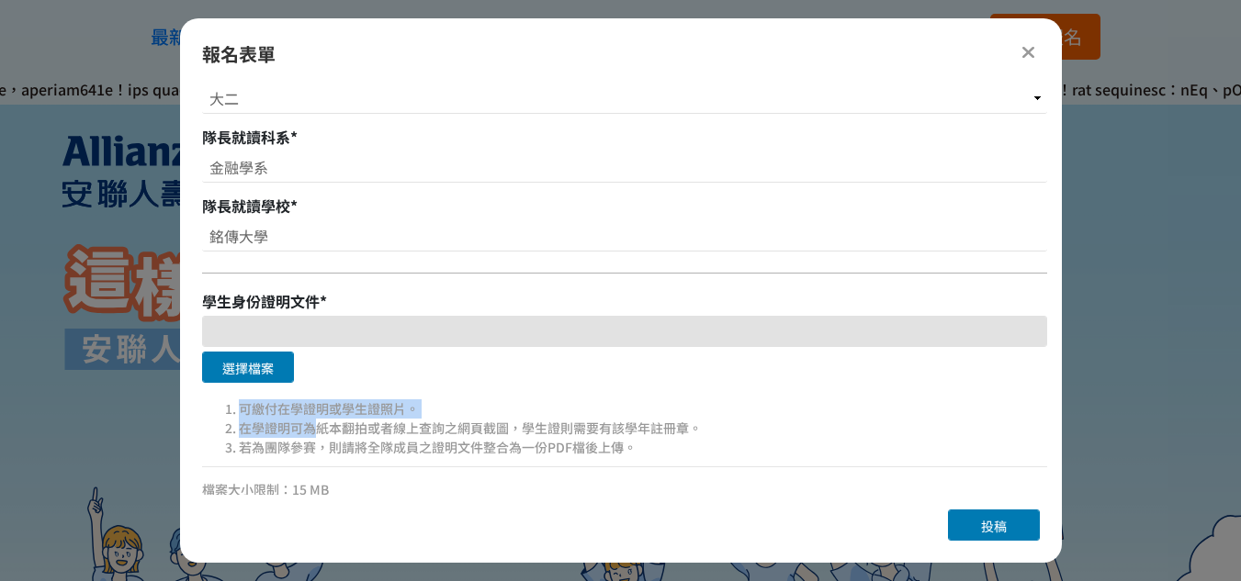
drag, startPoint x: 316, startPoint y: 431, endPoint x: 665, endPoint y: 460, distance: 350.2
click at [665, 460] on div "可繳付在學證明或學生證照片。 在學證明可為紙本翻拍或者線上查詢之網頁截圖，學生證則需要有該學年註冊章。 若為團隊參賽，則請將全隊成員之證明文件整合為一份PDF…" at bounding box center [624, 436] width 845 height 81
